Goal: Task Accomplishment & Management: Manage account settings

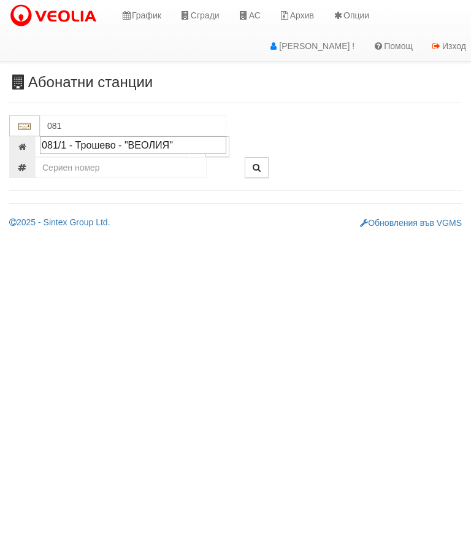
click at [169, 138] on div "081/1 - Трошево - "ВЕОЛИЯ"" at bounding box center [133, 145] width 183 height 14
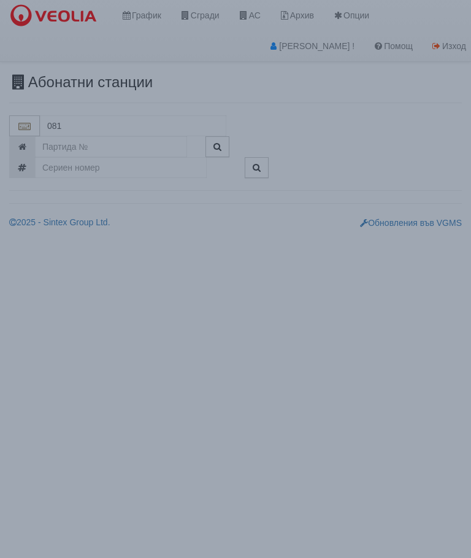
type input "081/1 - Трошево - "ВЕОЛИЯ""
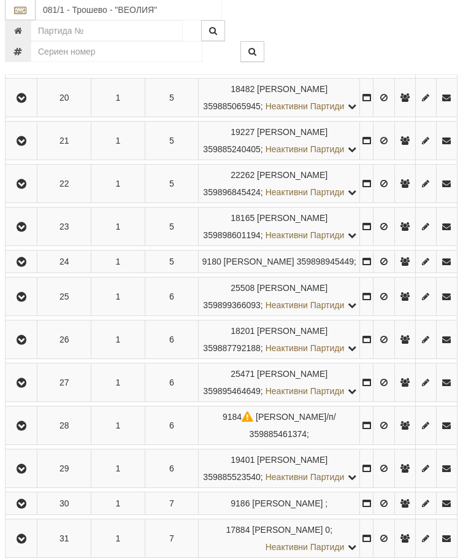
scroll to position [992, 4]
click at [26, 146] on icon "button" at bounding box center [21, 141] width 15 height 9
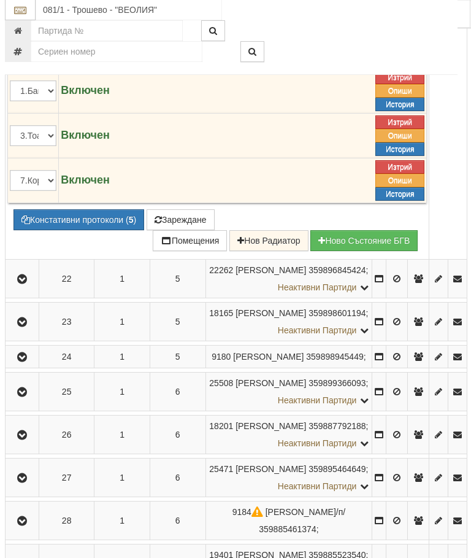
click at [187, 231] on button "Зареждане" at bounding box center [181, 220] width 68 height 21
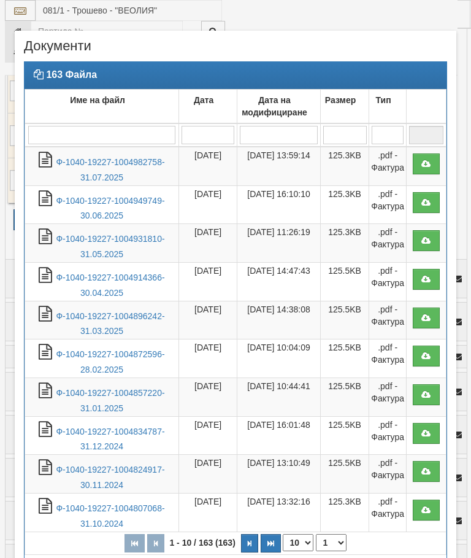
select select "10"
select select "1"
click at [120, 171] on link "Ф-1040-19227-1004982758-31.07.2025" at bounding box center [110, 169] width 109 height 25
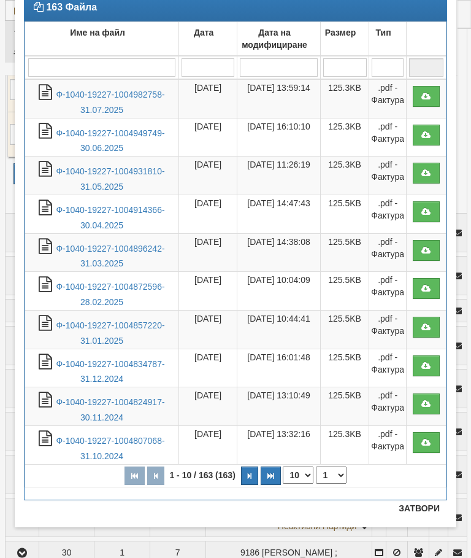
scroll to position [67, 0]
click at [423, 511] on button "Затвори" at bounding box center [419, 508] width 56 height 20
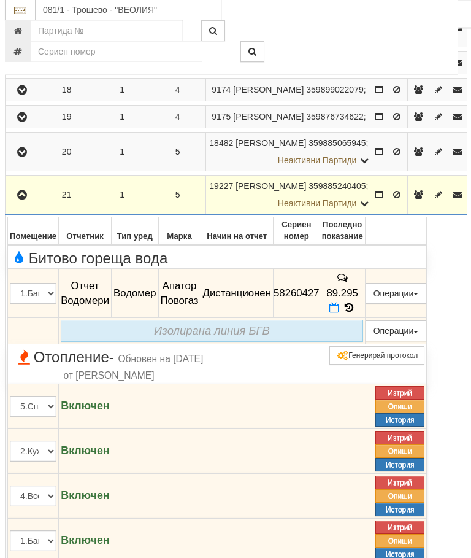
scroll to position [885, 4]
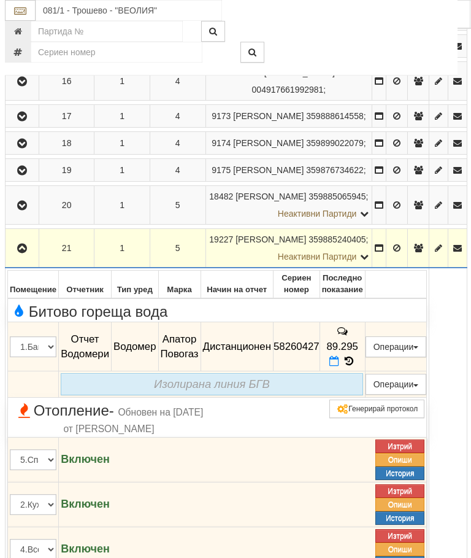
click at [25, 253] on icon "button" at bounding box center [22, 248] width 15 height 9
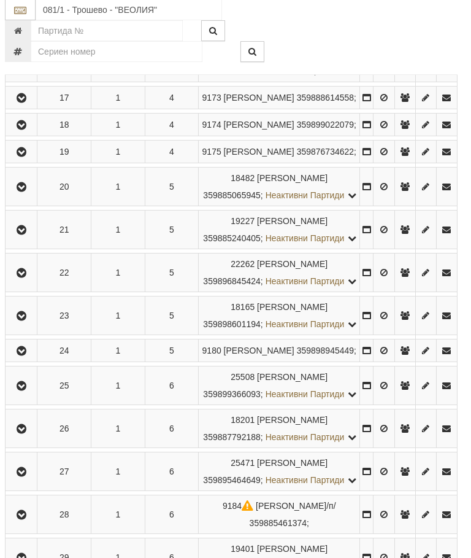
scroll to position [901, 4]
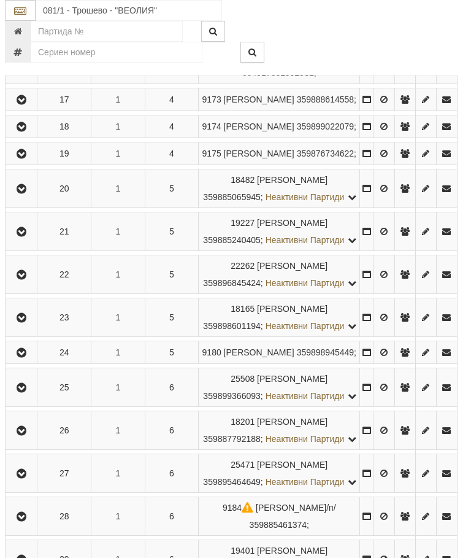
click at [23, 236] on icon "button" at bounding box center [21, 232] width 15 height 9
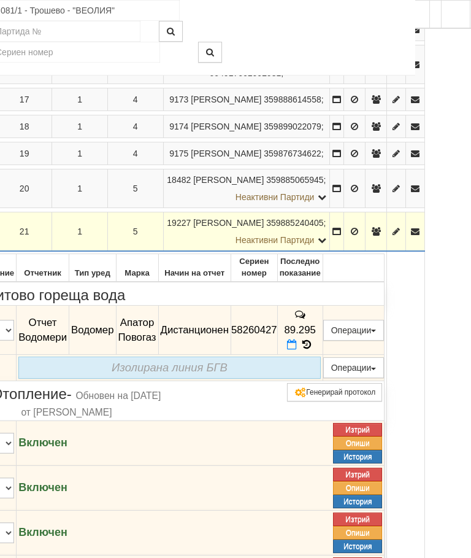
scroll to position [901, 90]
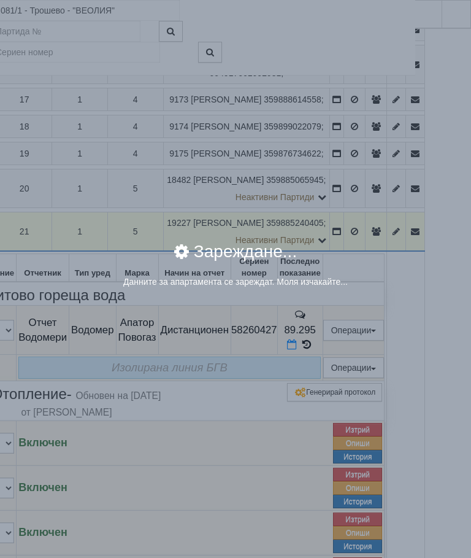
click at [405, 307] on div "× Зареждане... Данните за апартамента се зареждат. Моля изчакайте..." at bounding box center [236, 271] width 442 height 75
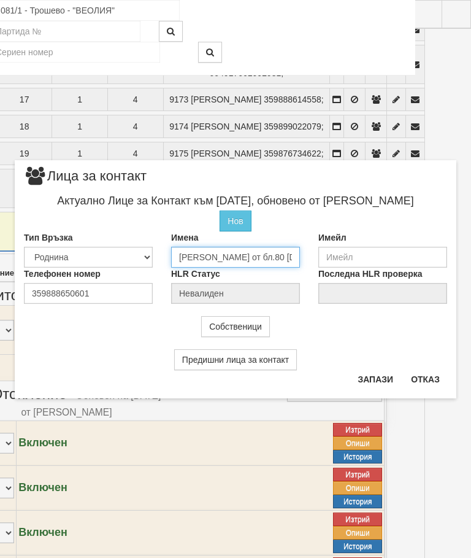
click at [285, 248] on input "[PERSON_NAME] от бл.80 [DATE]" at bounding box center [235, 257] width 129 height 21
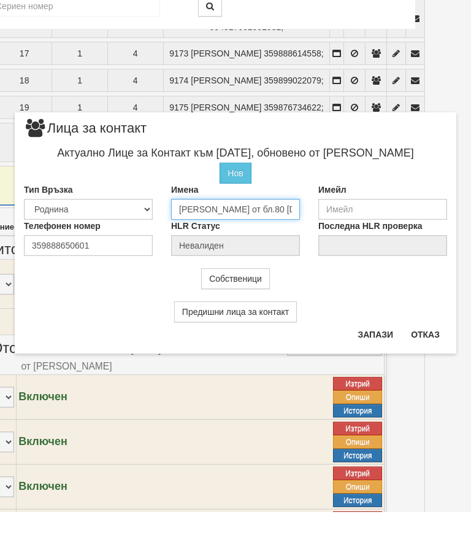
click at [288, 245] on input "[PERSON_NAME] от бл.80 [DATE]" at bounding box center [235, 255] width 129 height 21
type input "Г"
type input "Десислава"
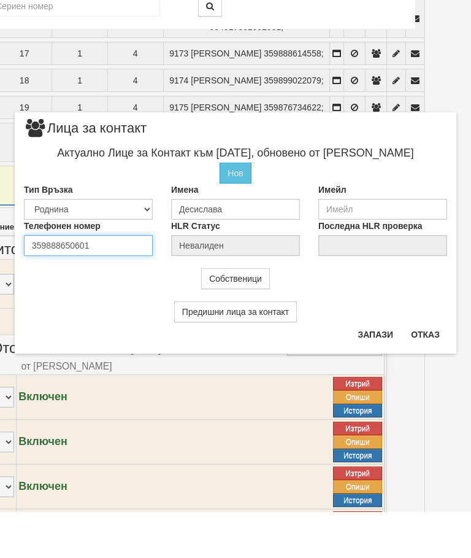
click at [103, 266] on div "Телефонен номер 359888650601" at bounding box center [88, 284] width 147 height 36
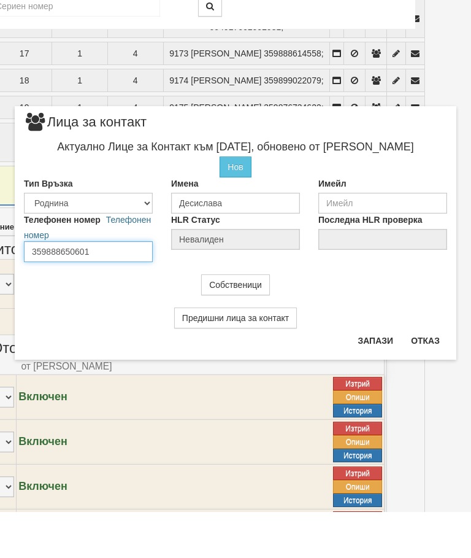
click at [110, 287] on input "359888650601" at bounding box center [88, 297] width 129 height 21
type input "3"
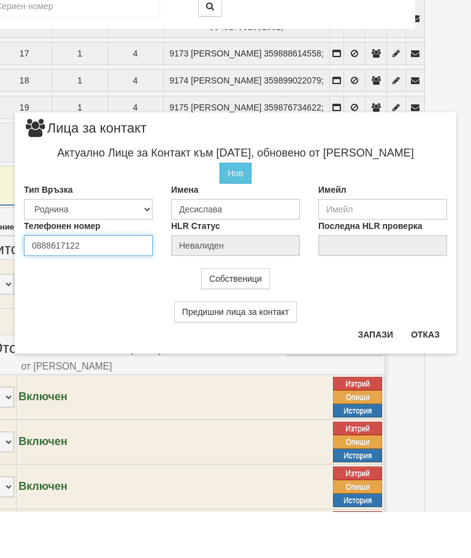
type input "0888617122"
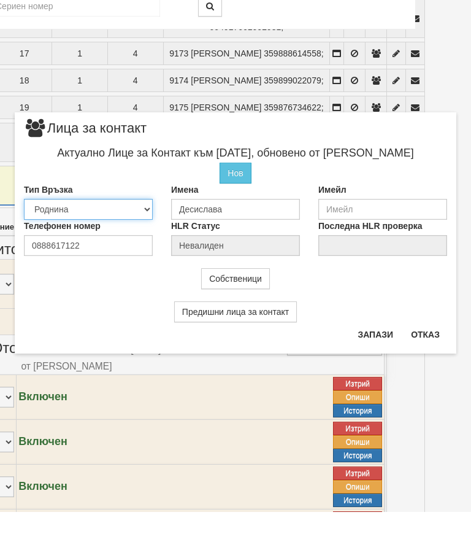
click at [77, 245] on select "Собственик [PERSON_NAME] Съсед Приятел" at bounding box center [88, 255] width 129 height 21
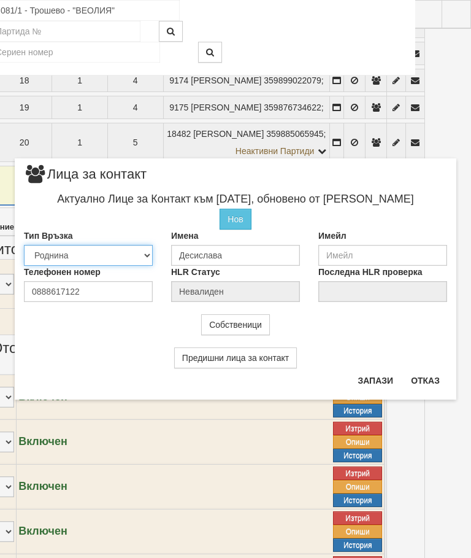
select select "0"
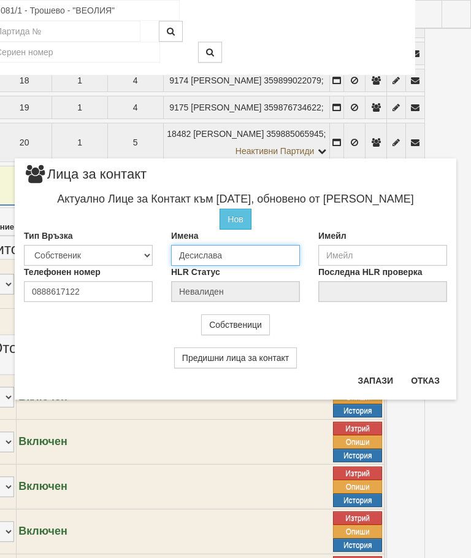
click at [242, 254] on input "Десислава" at bounding box center [235, 255] width 129 height 21
type input "Десислава —0888650601 [PERSON_NAME]"
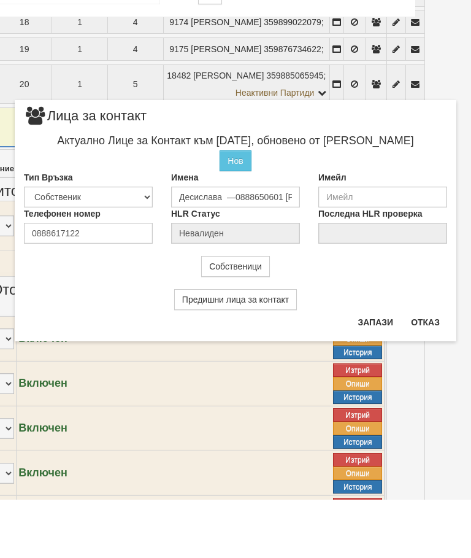
click at [377, 371] on button "Запази" at bounding box center [375, 381] width 50 height 20
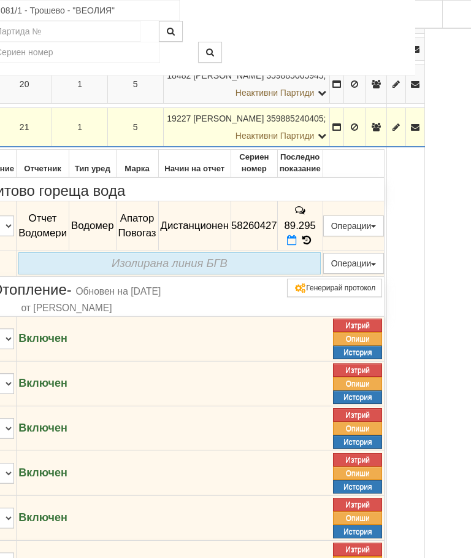
scroll to position [1006, 89]
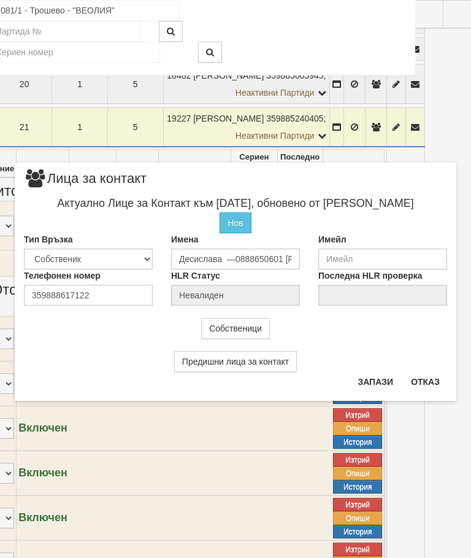
click at [435, 374] on button "Отказ" at bounding box center [426, 382] width 44 height 20
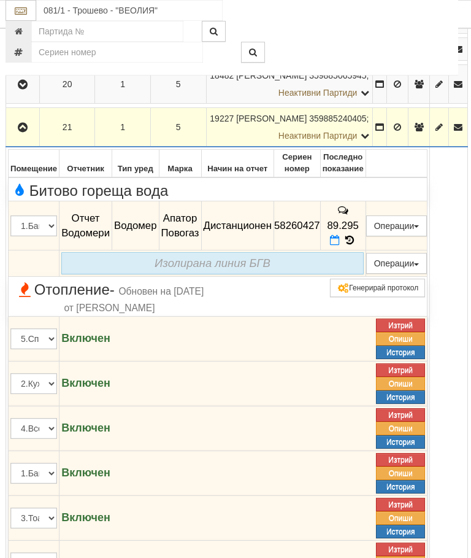
scroll to position [1006, 2]
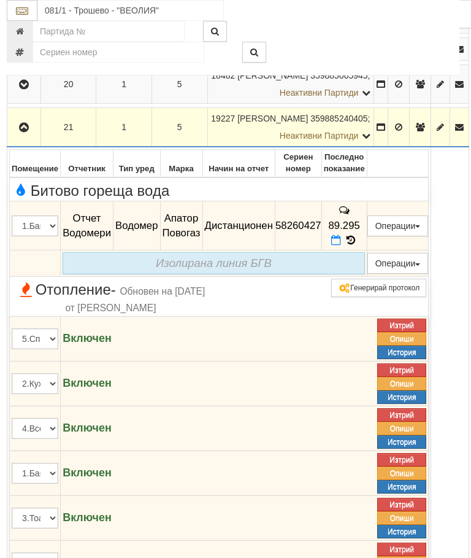
click at [21, 132] on icon "button" at bounding box center [24, 127] width 15 height 9
